Goal: Information Seeking & Learning: Find specific fact

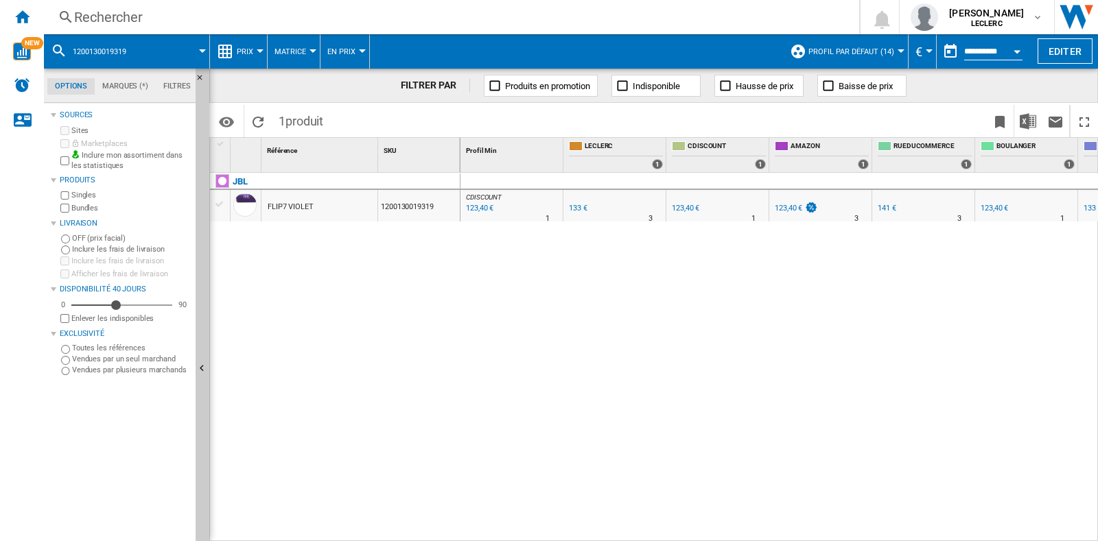
click at [200, 12] on div "Rechercher" at bounding box center [448, 17] width 749 height 19
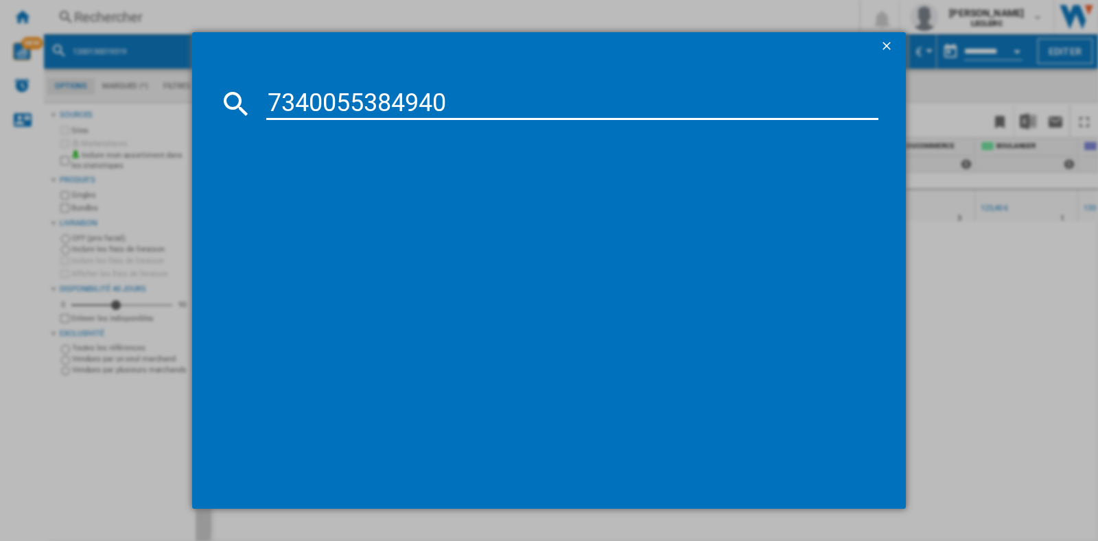
type input "7340055384940"
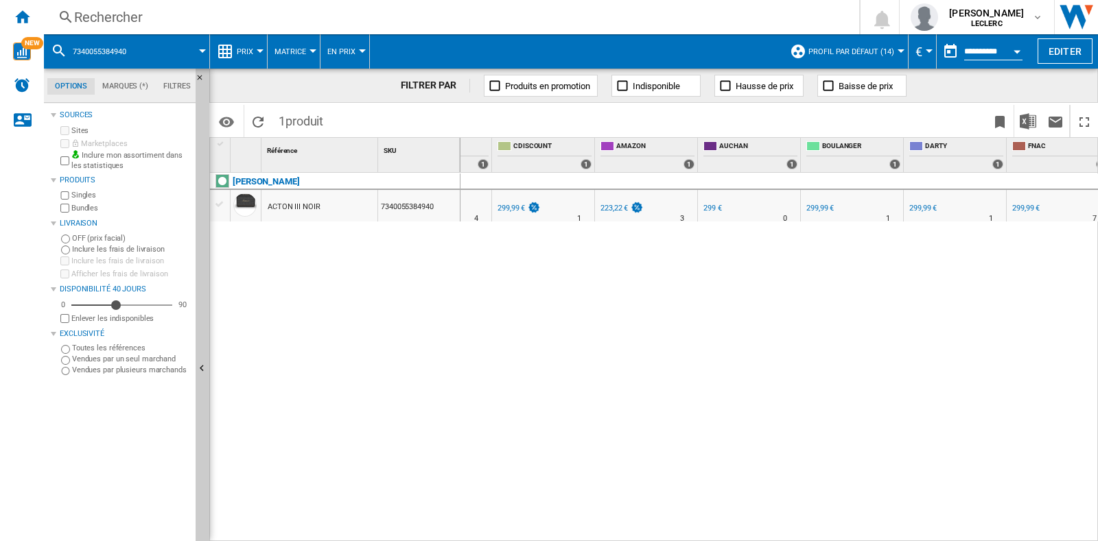
scroll to position [0, 185]
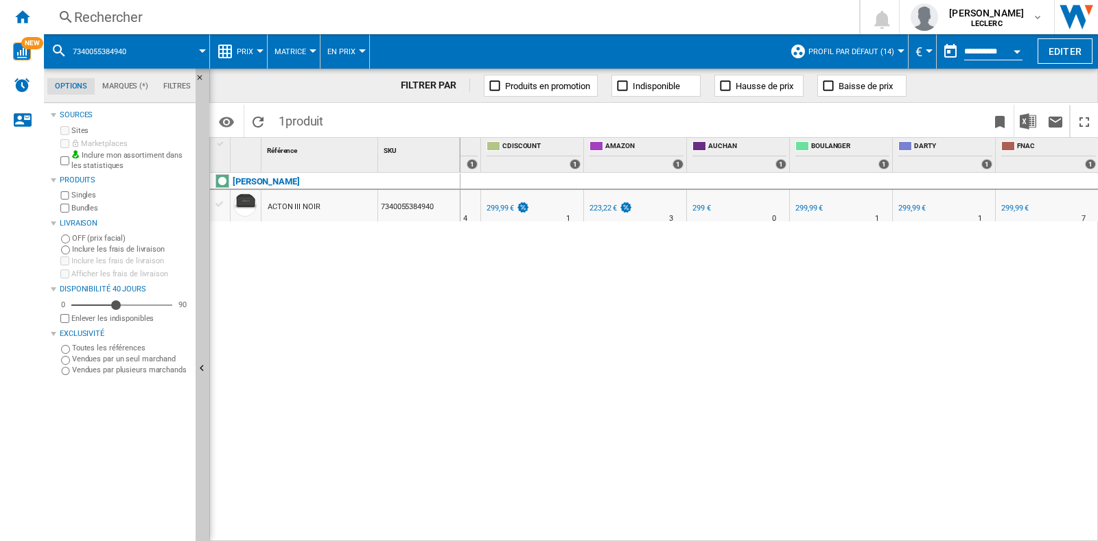
click at [193, 16] on div "Rechercher" at bounding box center [448, 17] width 749 height 19
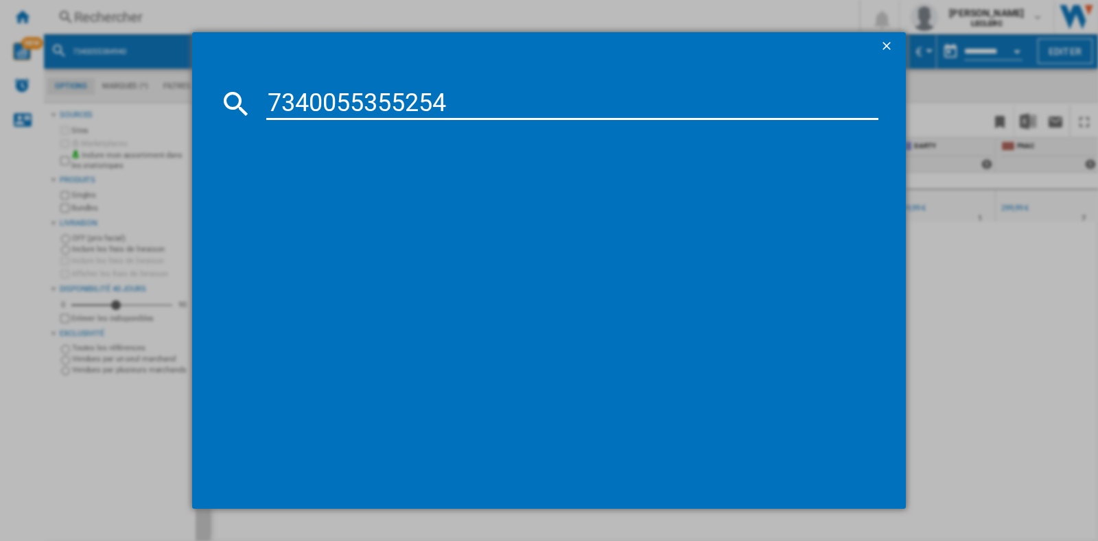
type input "7340055355254"
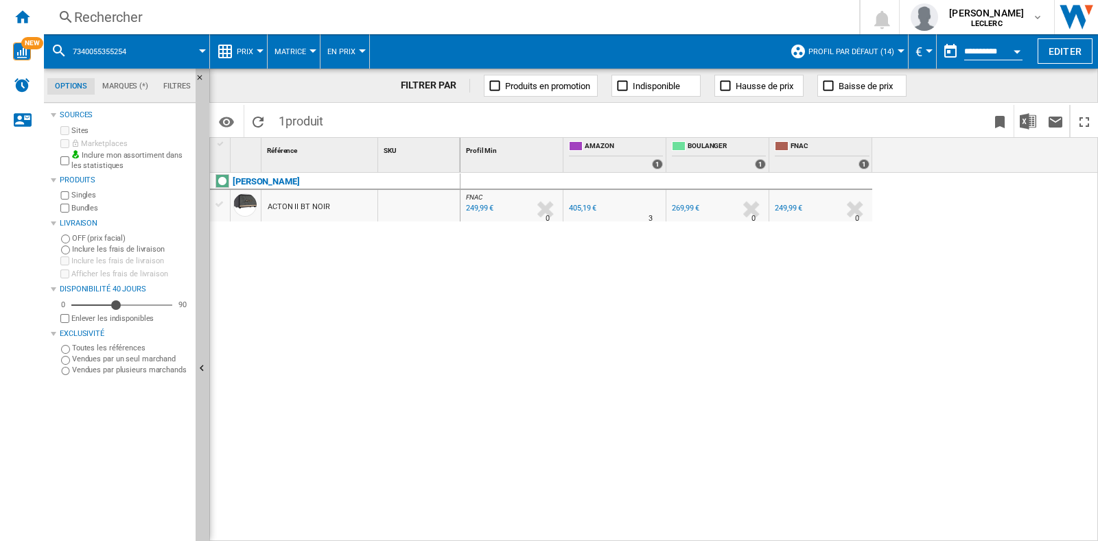
click at [123, 26] on div "Rechercher" at bounding box center [448, 17] width 749 height 19
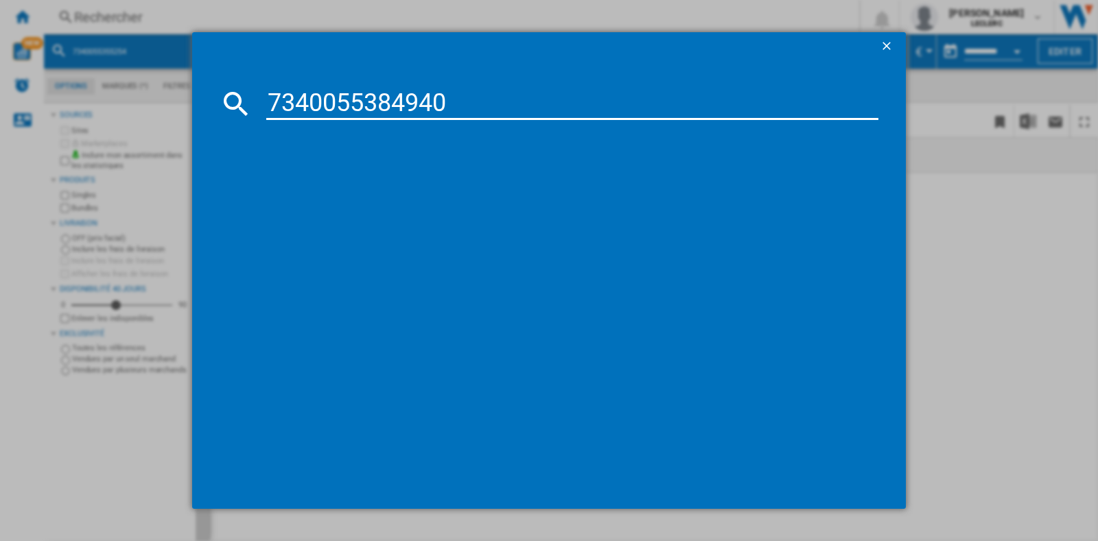
type input "7340055384940"
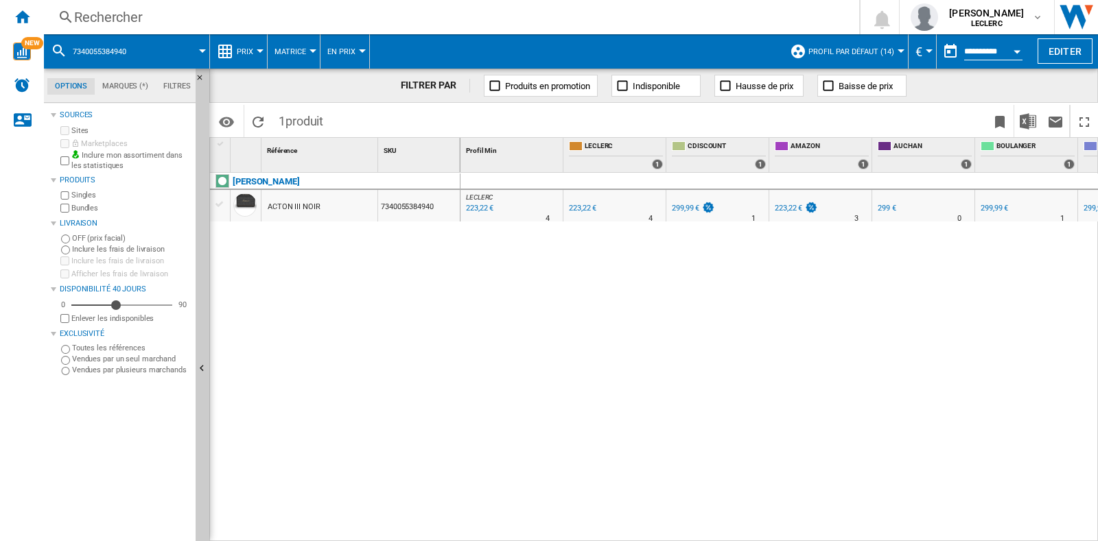
click at [258, 51] on div at bounding box center [260, 50] width 7 height 3
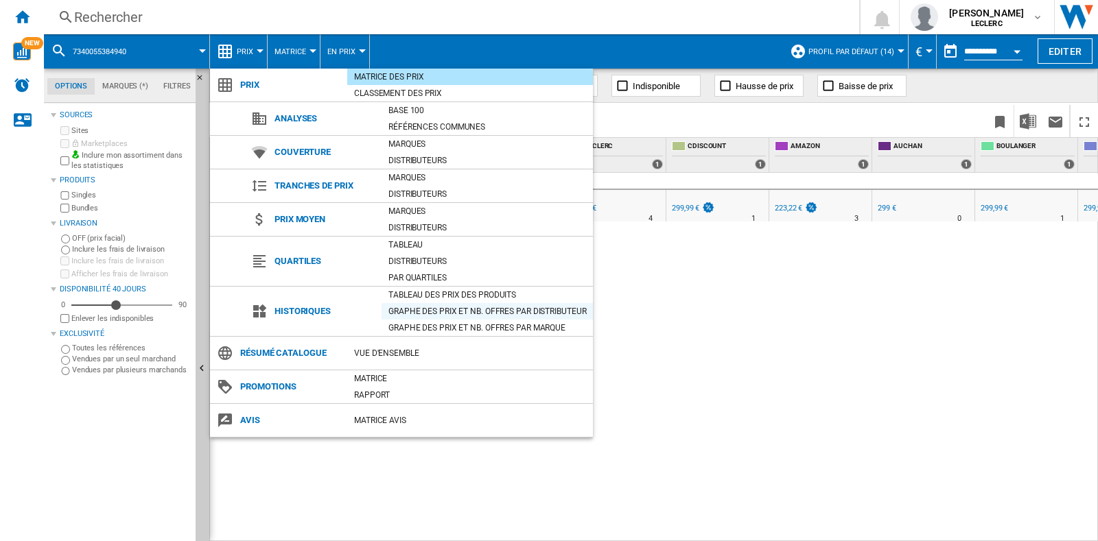
click at [411, 305] on div "Graphe des prix et nb. offres par distributeur" at bounding box center [487, 312] width 211 height 14
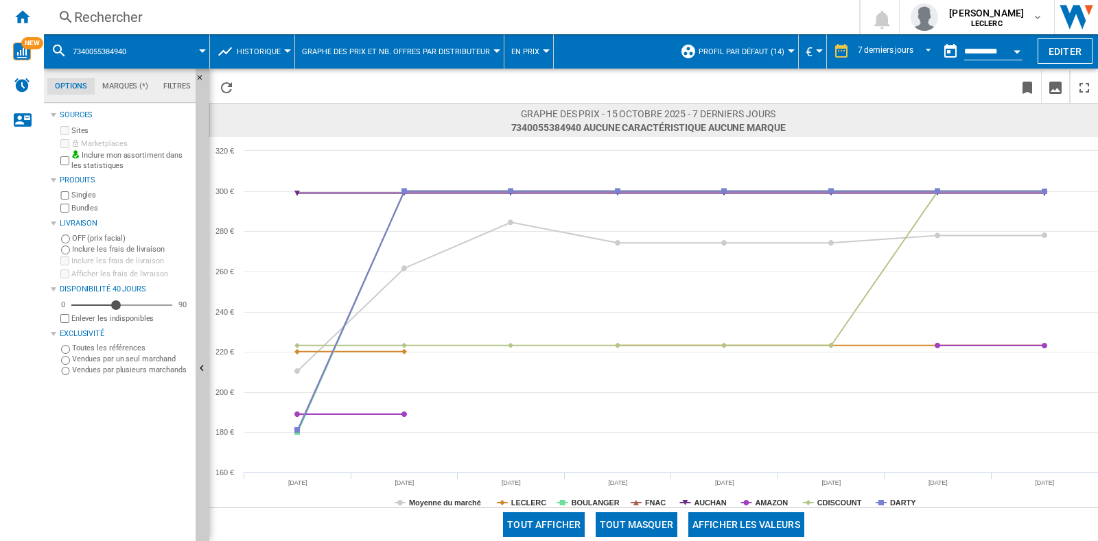
click at [119, 23] on div "Rechercher" at bounding box center [448, 17] width 749 height 19
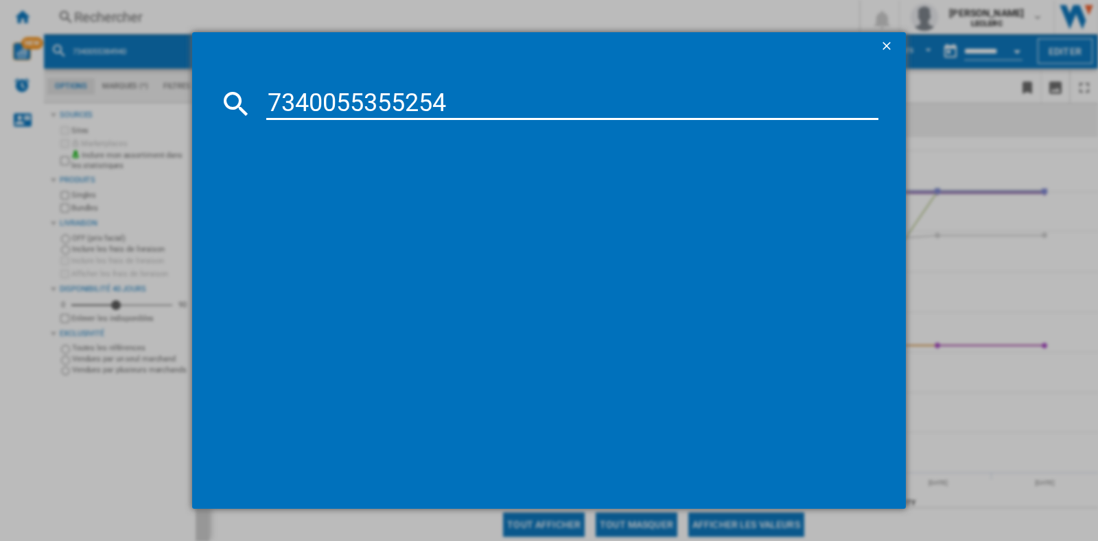
type input "7340055355254"
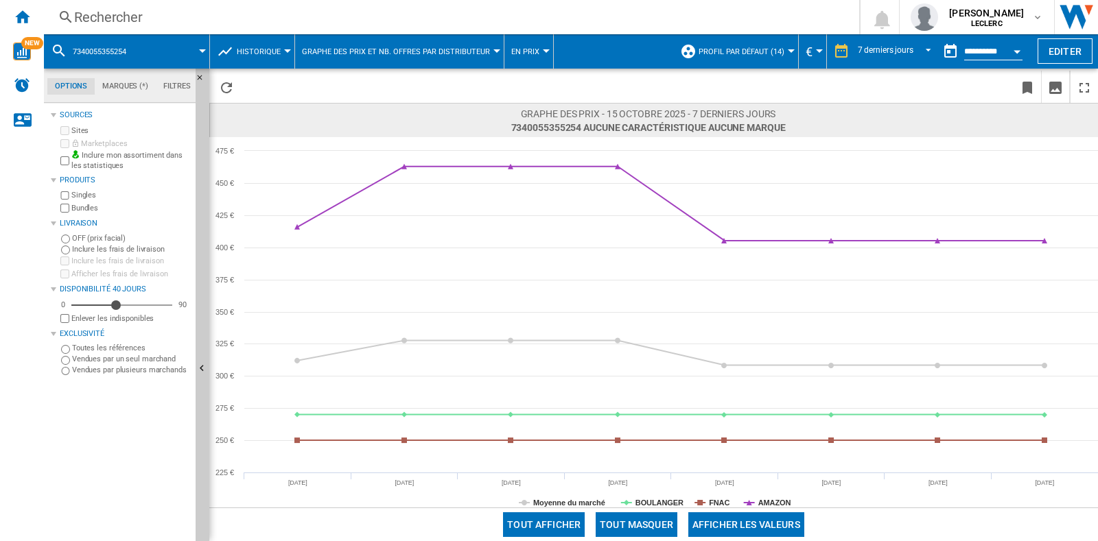
click at [271, 53] on span "Historique" at bounding box center [259, 51] width 44 height 9
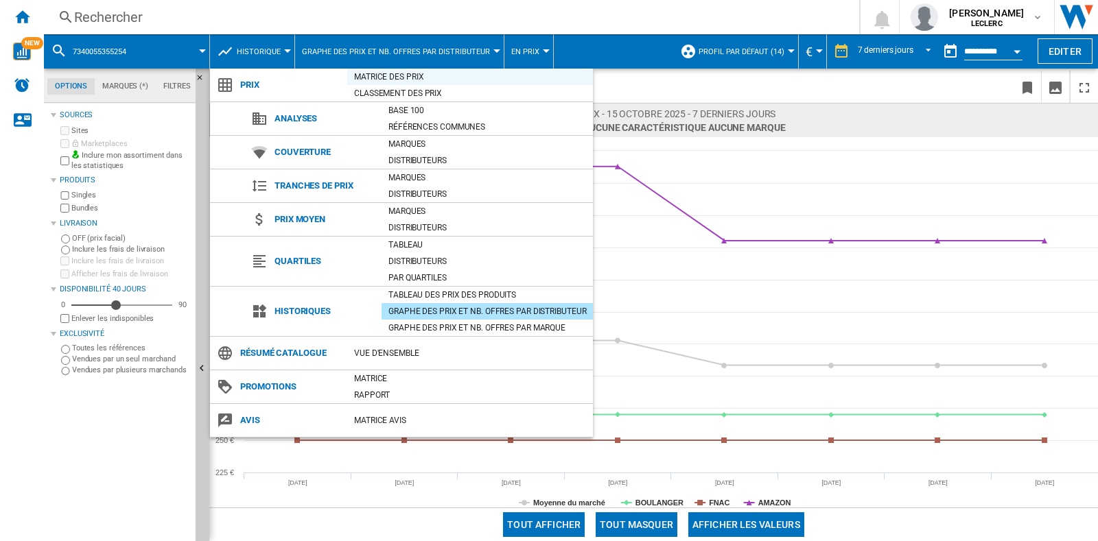
click at [395, 80] on div "Matrice des prix" at bounding box center [470, 77] width 246 height 14
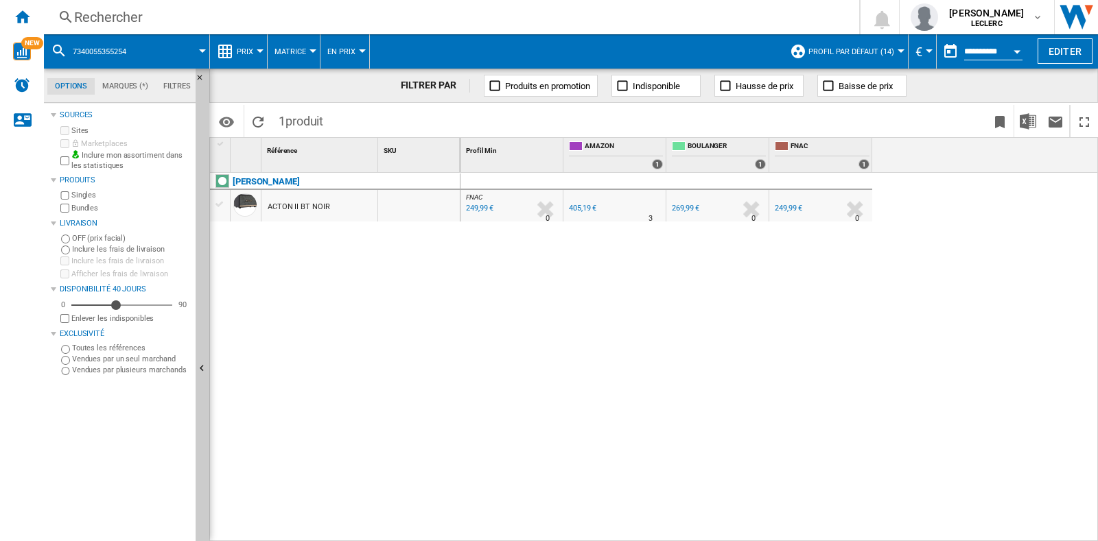
click at [237, 13] on div "Rechercher" at bounding box center [448, 17] width 749 height 19
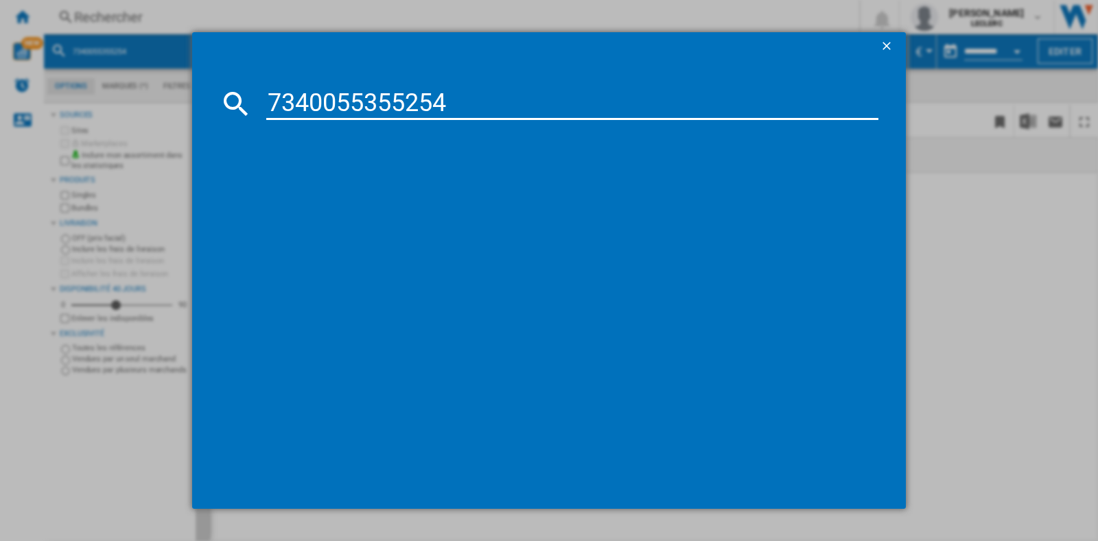
type input "7340055355254"
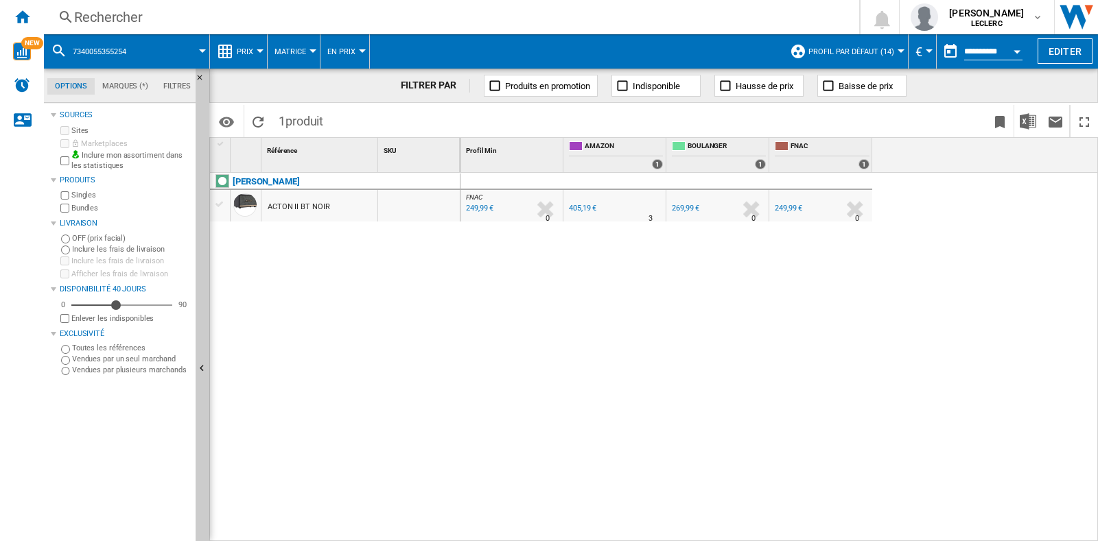
click at [491, 210] on div "249,99 €" at bounding box center [479, 209] width 30 height 14
click at [786, 213] on div "249,99 €" at bounding box center [788, 209] width 30 height 14
click at [688, 211] on div "269,99 €" at bounding box center [685, 208] width 27 height 9
click at [578, 204] on div "405,19 €" at bounding box center [582, 208] width 27 height 9
